Goal: Transaction & Acquisition: Purchase product/service

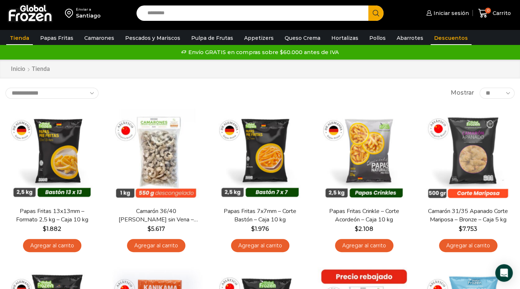
click at [441, 35] on link "Descuentos" at bounding box center [451, 38] width 41 height 14
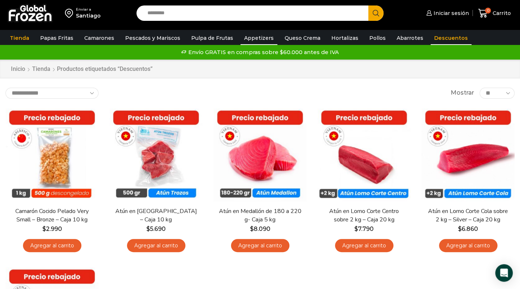
click at [249, 38] on link "Appetizers" at bounding box center [259, 38] width 37 height 14
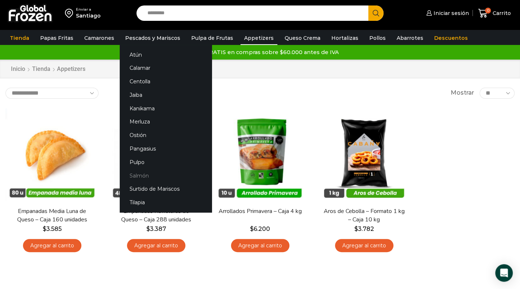
click at [140, 176] on link "Salmón" at bounding box center [166, 176] width 92 height 14
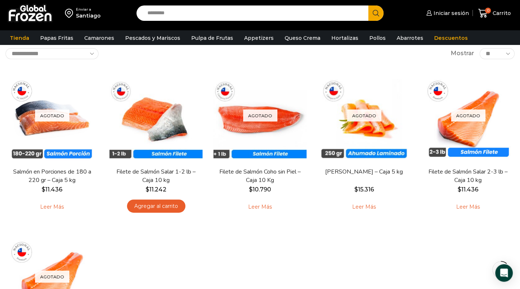
scroll to position [43, 0]
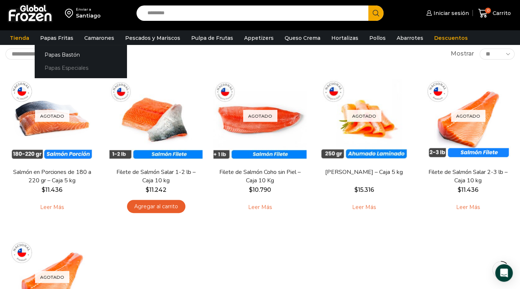
click at [66, 64] on link "Papas Especiales" at bounding box center [81, 68] width 92 height 14
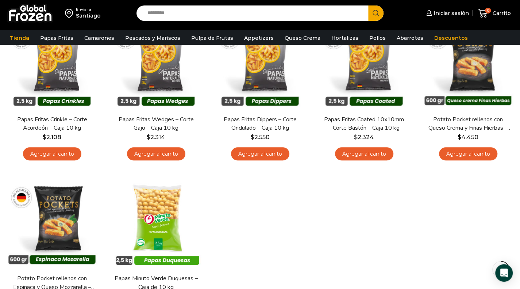
scroll to position [91, 0]
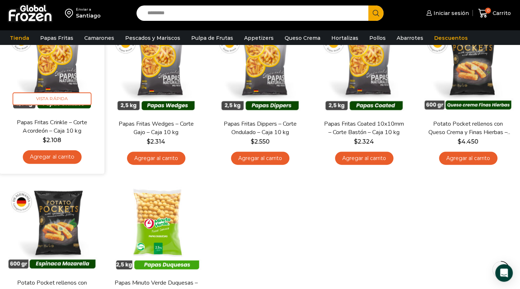
click at [62, 153] on link "Agregar al carrito" at bounding box center [52, 157] width 59 height 14
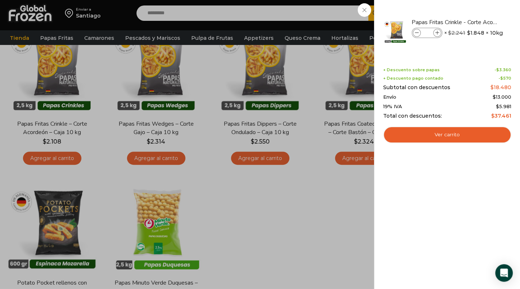
click at [476, 7] on div "1 Carrito 1 1 Shopping Cart *" at bounding box center [494, 13] width 36 height 17
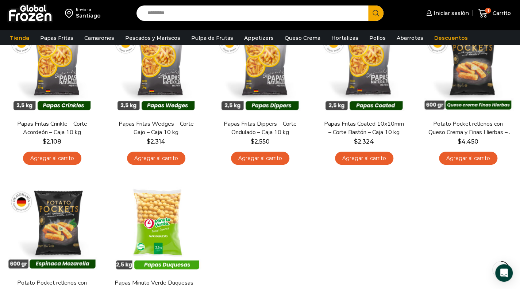
click at [412, 7] on span at bounding box center [419, 10] width 14 height 14
click at [206, 11] on input "Search input" at bounding box center [254, 12] width 221 height 15
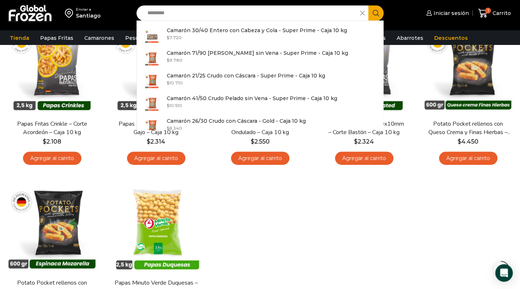
type input "*********"
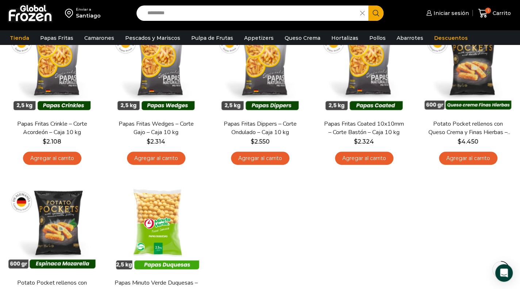
click at [374, 12] on icon "Search button" at bounding box center [376, 13] width 7 height 7
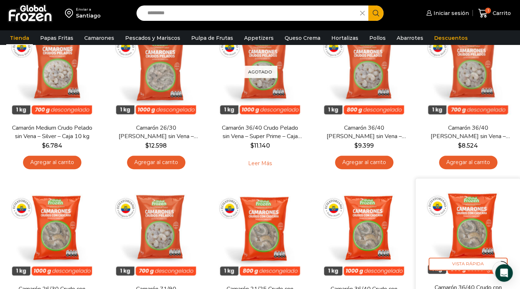
scroll to position [274, 0]
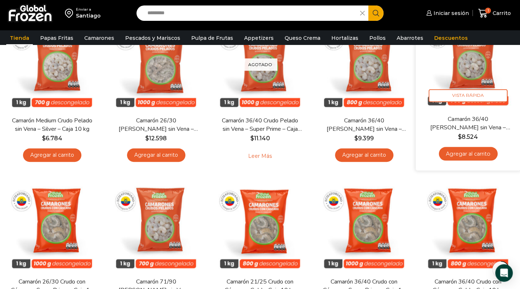
click at [483, 153] on link "Agregar al carrito" at bounding box center [468, 154] width 59 height 14
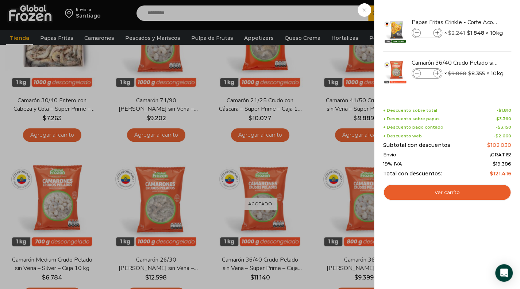
scroll to position [133, 0]
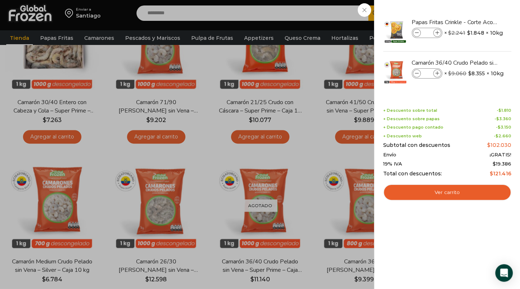
click at [476, 8] on div "2 Carrito 2 2 Shopping Cart *" at bounding box center [494, 13] width 36 height 17
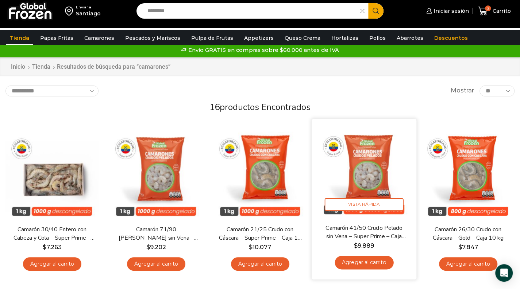
scroll to position [0, 0]
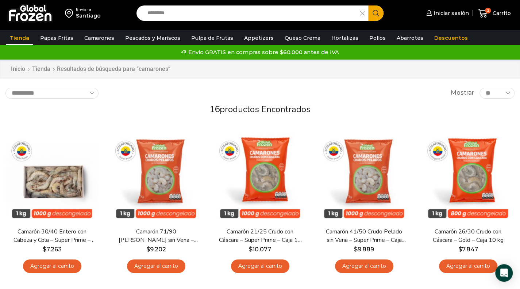
click at [28, 13] on img at bounding box center [30, 13] width 46 height 19
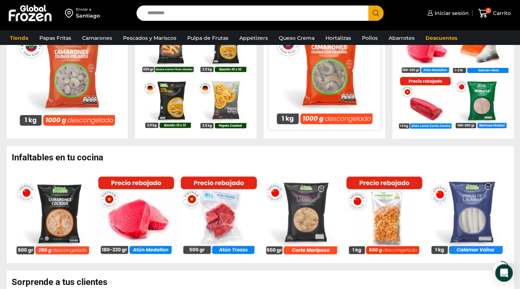
scroll to position [355, 0]
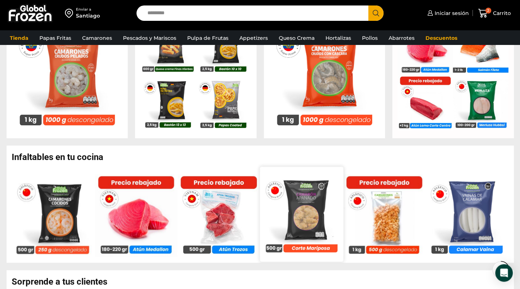
click at [317, 205] on img at bounding box center [301, 213] width 83 height 83
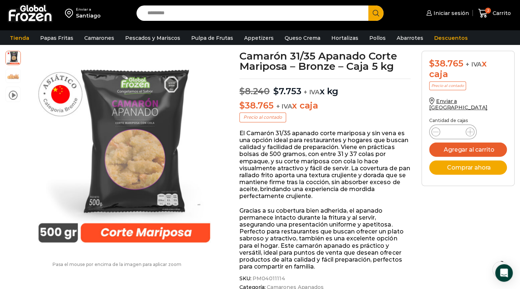
scroll to position [36, 0]
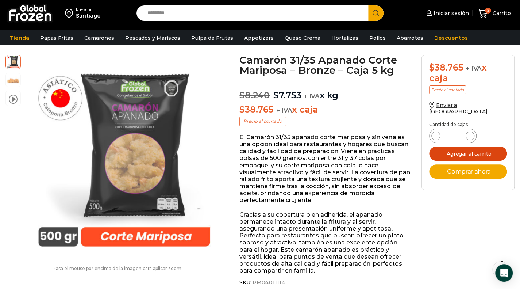
click at [486, 146] on button "Agregar al carrito" at bounding box center [468, 153] width 78 height 14
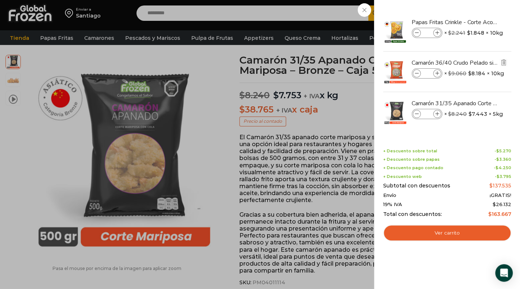
click at [416, 74] on icon at bounding box center [417, 74] width 4 height 4
